Goal: Task Accomplishment & Management: Manage account settings

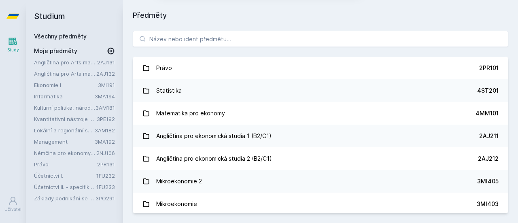
click at [263, 55] on button "Ne" at bounding box center [260, 52] width 29 height 20
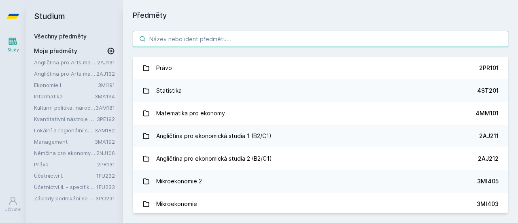
click at [220, 35] on input "search" at bounding box center [321, 39] width 376 height 16
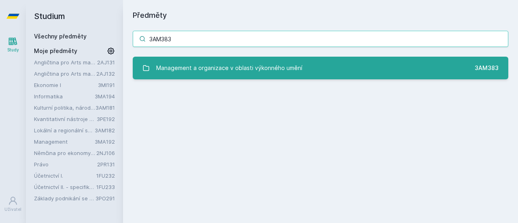
type input "3AM383"
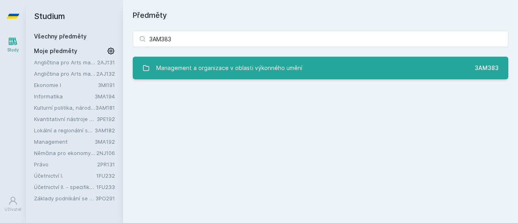
click at [276, 70] on div "Management a organizace v oblasti výkonného umění" at bounding box center [229, 68] width 146 height 16
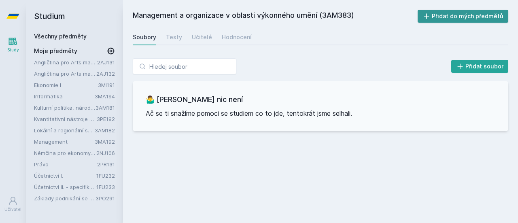
click at [496, 15] on button "Přidat do mých předmětů" at bounding box center [463, 16] width 91 height 13
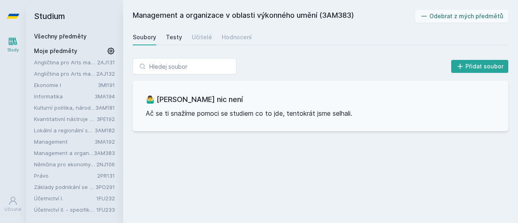
click at [180, 37] on div "Testy" at bounding box center [174, 37] width 16 height 8
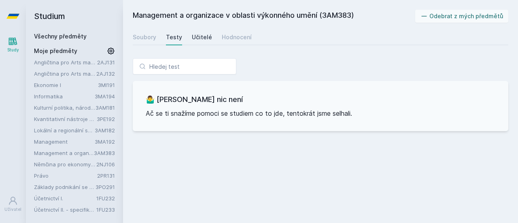
click at [206, 36] on div "Učitelé" at bounding box center [202, 37] width 20 height 8
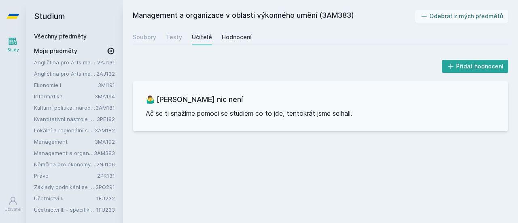
click at [230, 36] on div "Hodnocení" at bounding box center [237, 37] width 30 height 8
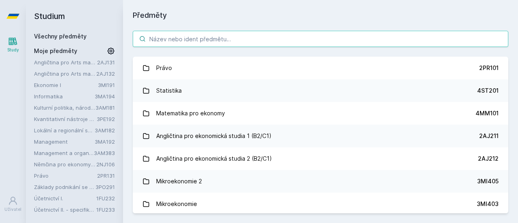
click at [251, 42] on input "search" at bounding box center [321, 39] width 376 height 16
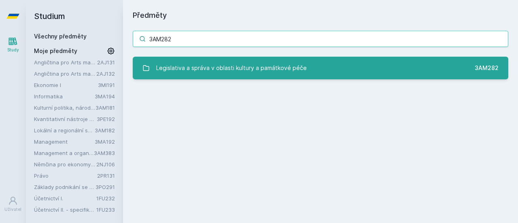
type input "3AM282"
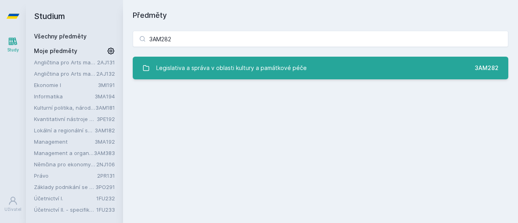
click at [275, 67] on div "Legislativa a správa v oblasti kultury a památkové péče" at bounding box center [231, 68] width 151 height 16
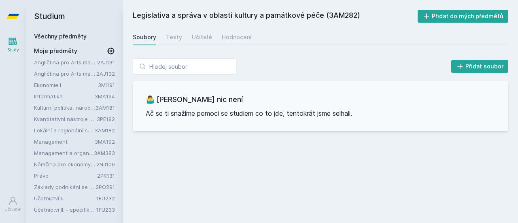
click at [181, 39] on div "Soubory Testy Učitelé Hodnocení" at bounding box center [321, 37] width 376 height 16
click at [172, 37] on div "Testy" at bounding box center [174, 37] width 16 height 8
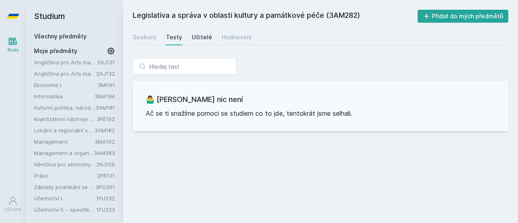
click at [203, 36] on div "Učitelé" at bounding box center [202, 37] width 20 height 8
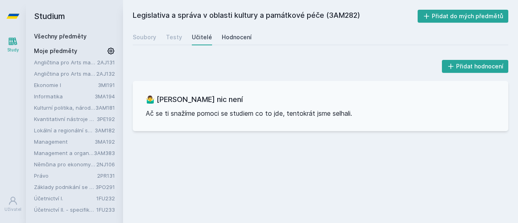
click at [230, 36] on div "Hodnocení" at bounding box center [237, 37] width 30 height 8
click at [467, 17] on button "Přidat do mých předmětů" at bounding box center [463, 16] width 91 height 13
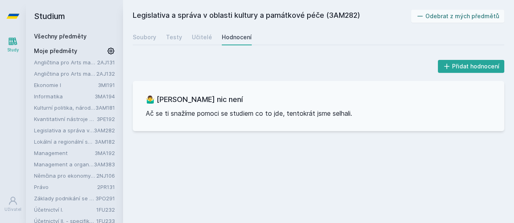
click at [61, 35] on link "Všechny předměty" at bounding box center [60, 36] width 53 height 7
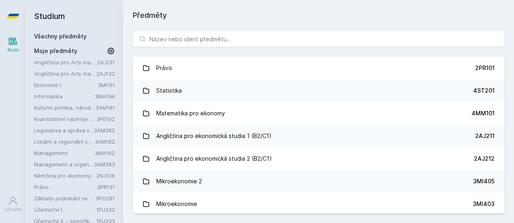
click at [192, 30] on div "Právo 2PR101 Statistika 4ST201 Matematika pro ekonomy 4MM101 Angličtina pro eko…" at bounding box center [318, 122] width 391 height 202
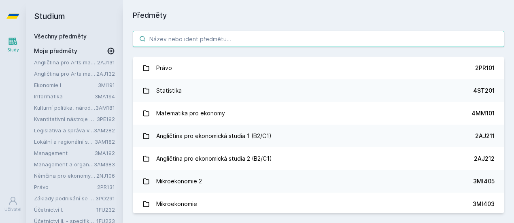
click at [193, 35] on input "search" at bounding box center [319, 39] width 372 height 16
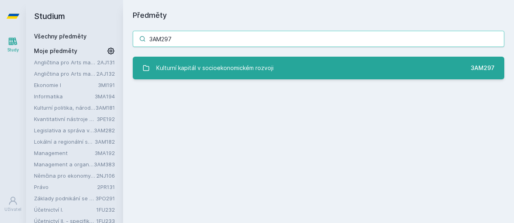
type input "3AM297"
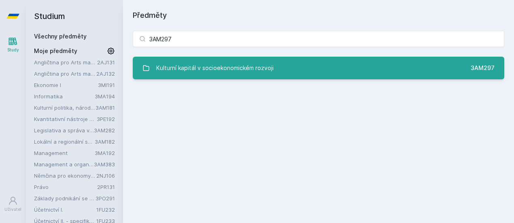
click at [249, 75] on div "Kulturní kapitál v socioekonomickém rozvoji" at bounding box center [214, 68] width 117 height 16
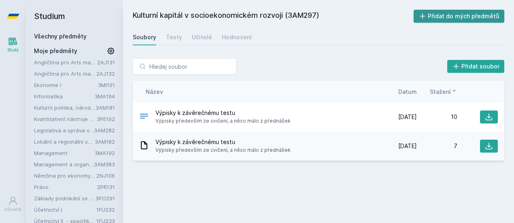
click at [462, 15] on button "Přidat do mých předmětů" at bounding box center [459, 16] width 91 height 13
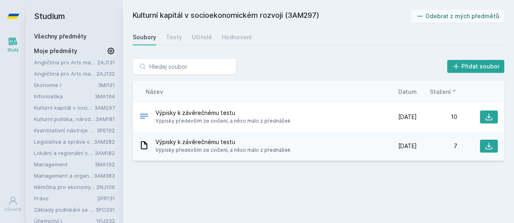
click at [59, 36] on link "Všechny předměty" at bounding box center [60, 36] width 53 height 7
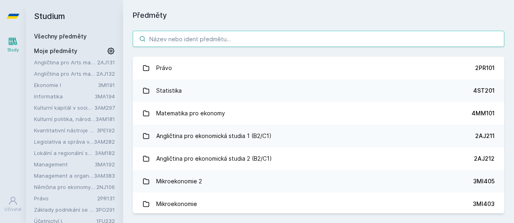
click at [202, 35] on input "search" at bounding box center [319, 39] width 372 height 16
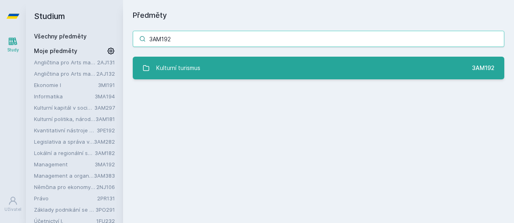
type input "3AM192"
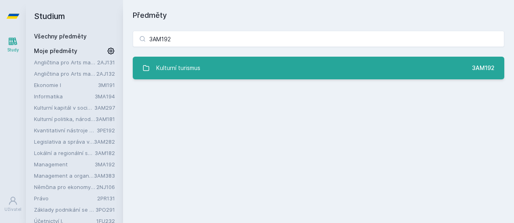
click at [217, 68] on link "Kulturní turismus 3AM192" at bounding box center [319, 68] width 372 height 23
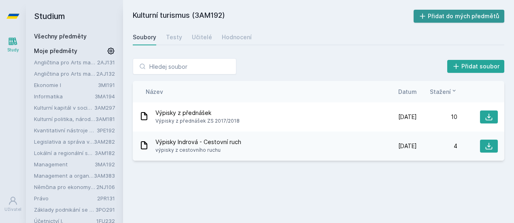
click at [472, 15] on button "Přidat do mých předmětů" at bounding box center [459, 16] width 91 height 13
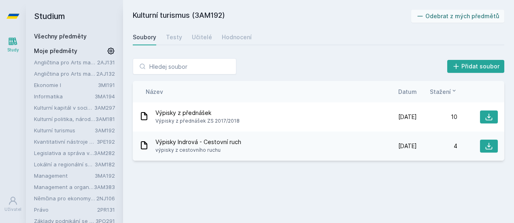
click at [73, 37] on link "Všechny předměty" at bounding box center [60, 36] width 53 height 7
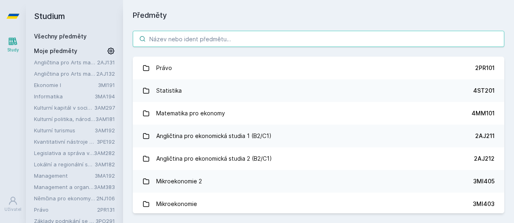
drag, startPoint x: 184, startPoint y: 30, endPoint x: 185, endPoint y: 38, distance: 7.4
click at [185, 38] on input "search" at bounding box center [319, 39] width 372 height 16
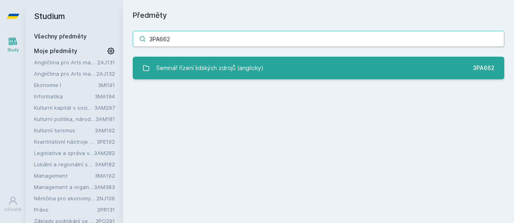
type input "3PA662"
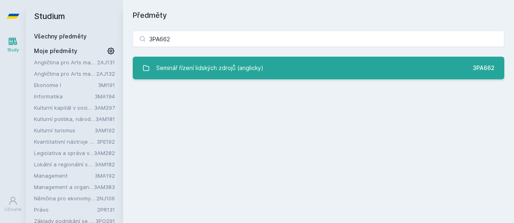
click at [218, 65] on div "Seminář řízení lidských zdrojů (anglicky)" at bounding box center [209, 68] width 107 height 16
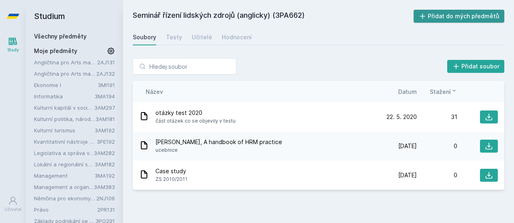
click at [444, 19] on button "Přidat do mých předmětů" at bounding box center [459, 16] width 91 height 13
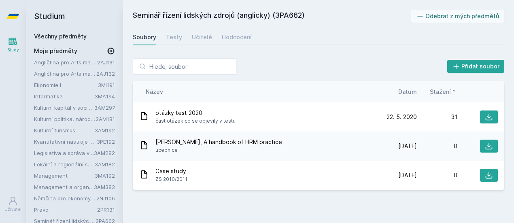
click at [58, 36] on link "Všechny předměty" at bounding box center [60, 36] width 53 height 7
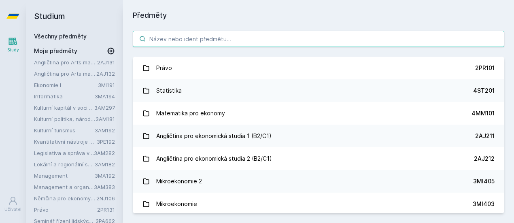
click at [208, 34] on input "search" at bounding box center [319, 39] width 372 height 16
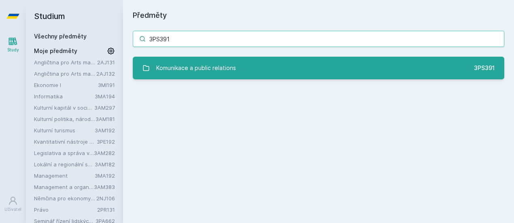
type input "3PS391"
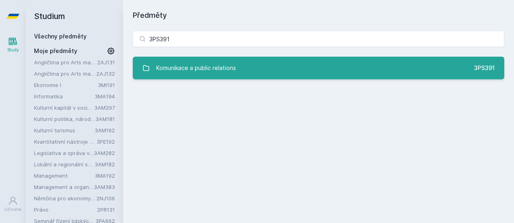
click at [220, 59] on link "Komunikace a public relations 3PS391" at bounding box center [319, 68] width 372 height 23
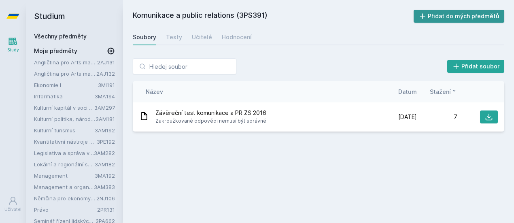
click at [477, 13] on button "Přidat do mých předmětů" at bounding box center [459, 16] width 91 height 13
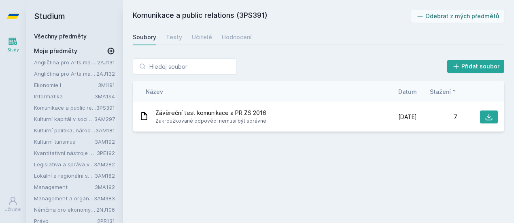
click at [54, 37] on link "Všechny předměty" at bounding box center [60, 36] width 53 height 7
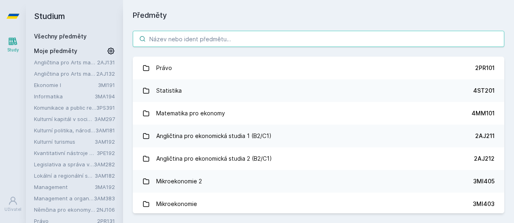
click at [202, 38] on input "search" at bounding box center [319, 39] width 372 height 16
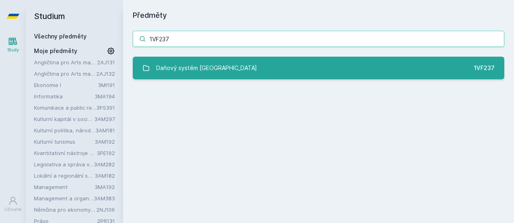
type input "1VF237"
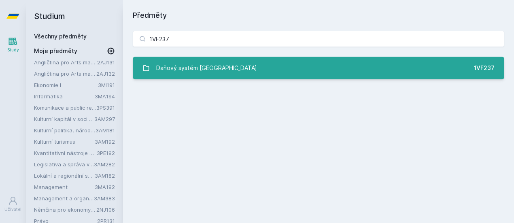
click at [283, 69] on link "Daňový systém České republiky 1VF237" at bounding box center [319, 68] width 372 height 23
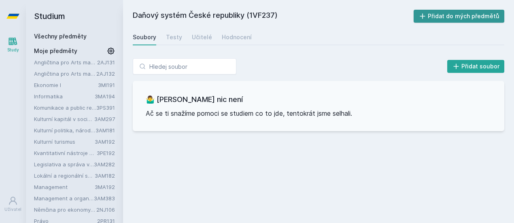
click at [480, 15] on button "Přidat do mých předmětů" at bounding box center [459, 16] width 91 height 13
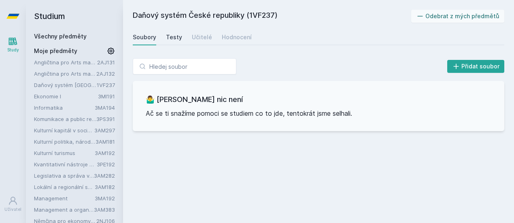
click at [168, 38] on div "Testy" at bounding box center [174, 37] width 16 height 8
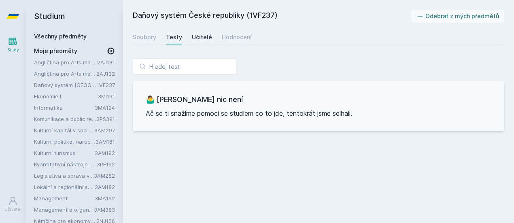
click at [193, 40] on div "Učitelé" at bounding box center [202, 37] width 20 height 8
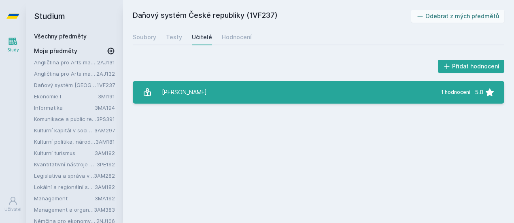
click at [201, 95] on link "Finardi Savina 1 hodnocení 5.0" at bounding box center [319, 92] width 372 height 23
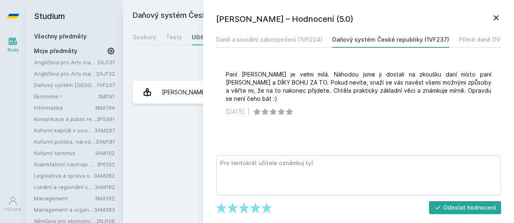
click at [496, 19] on icon at bounding box center [496, 18] width 10 height 10
